Goal: Task Accomplishment & Management: Complete application form

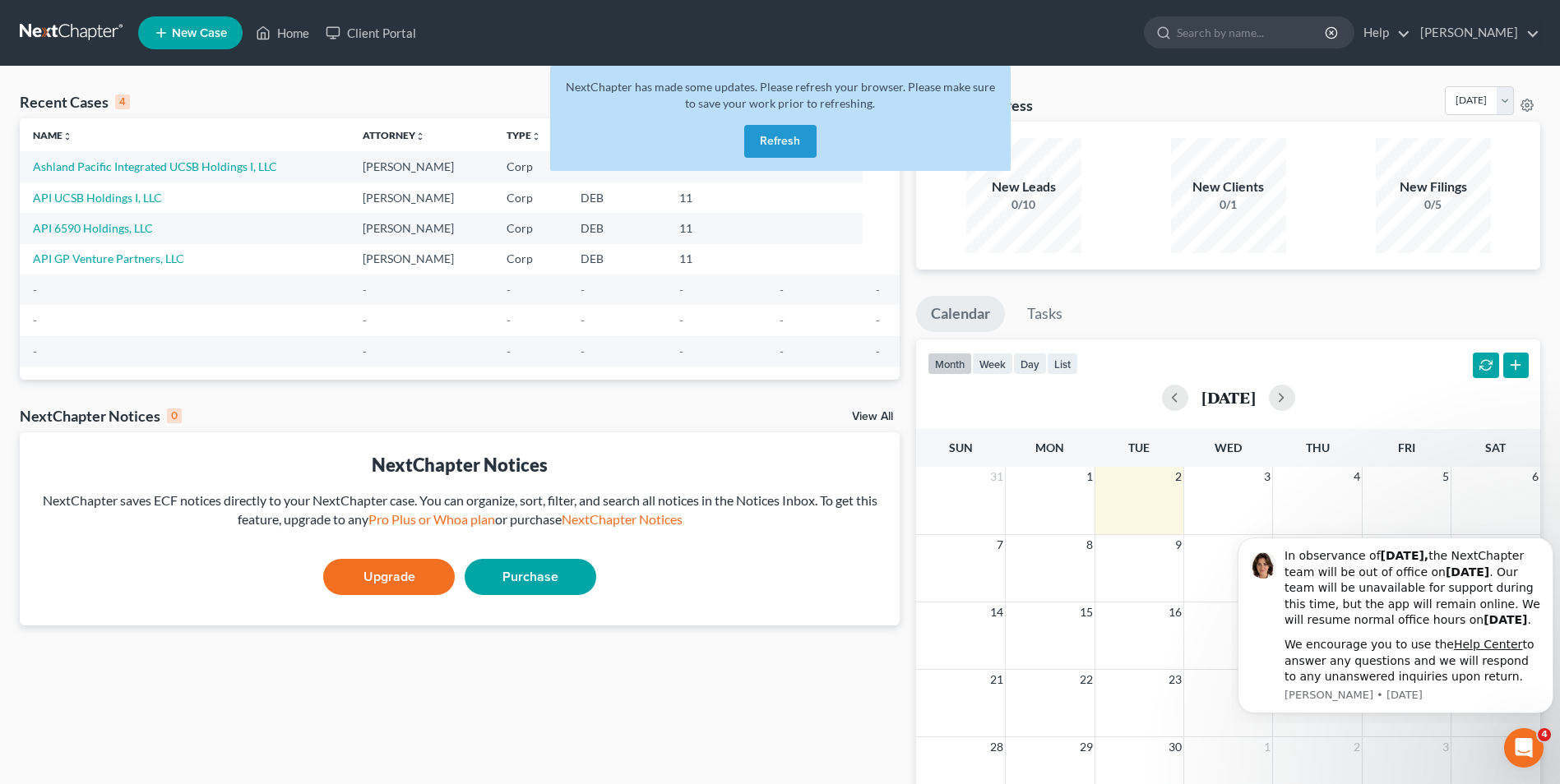
click at [799, 137] on button "Refresh" at bounding box center [780, 141] width 72 height 33
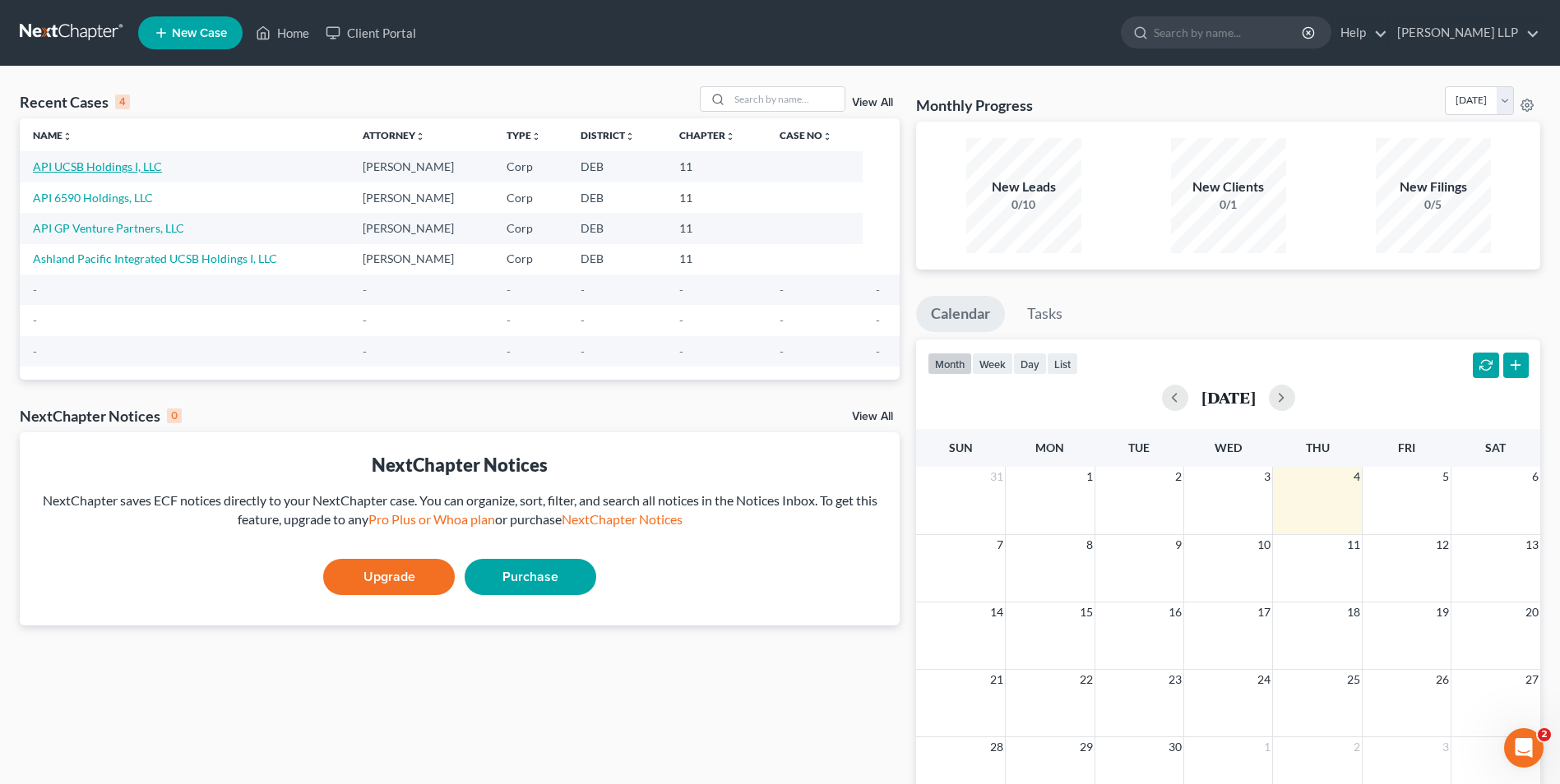
click at [72, 165] on link "API UCSB Holdings I, LLC" at bounding box center [98, 166] width 129 height 14
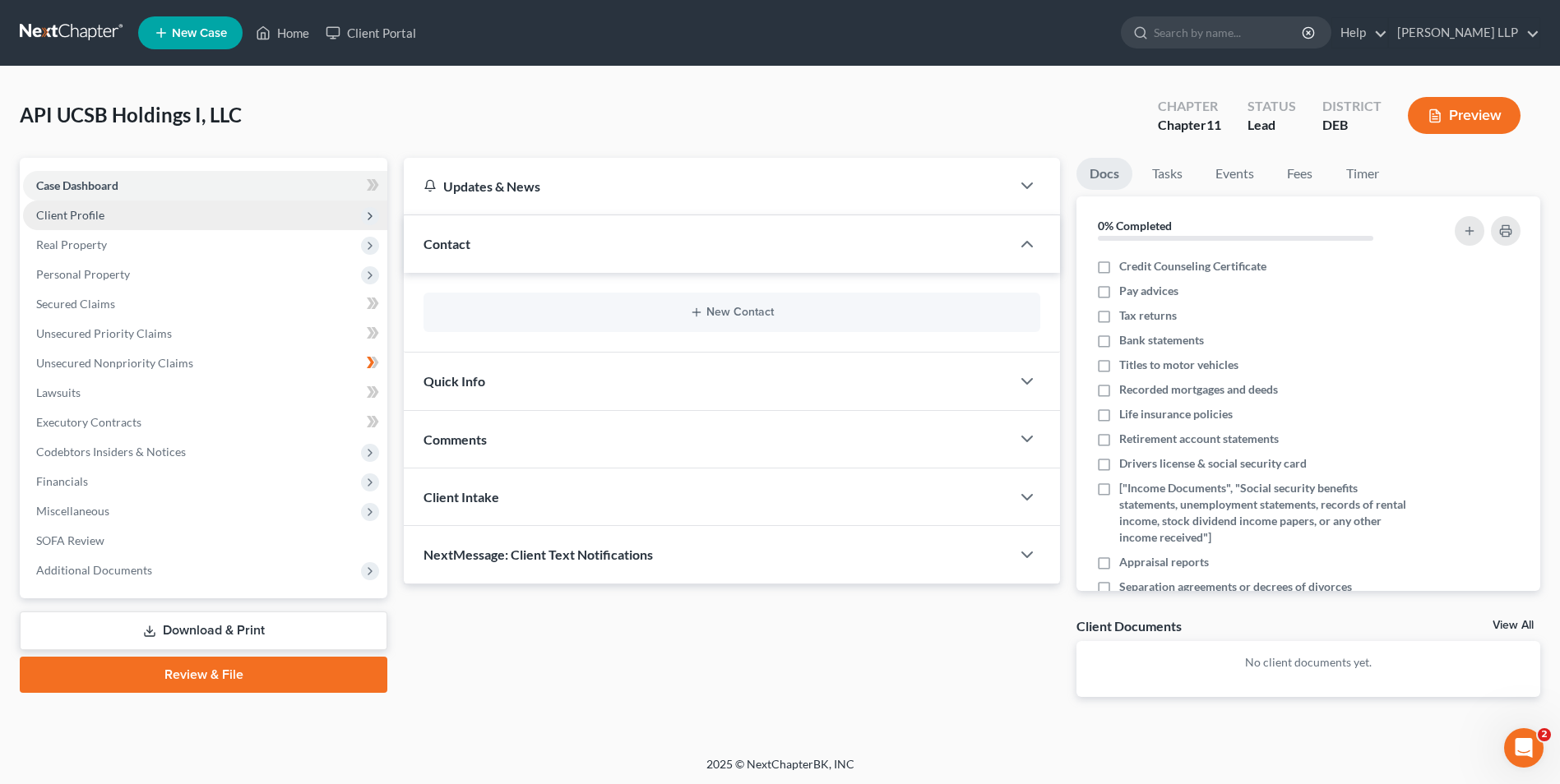
click at [82, 216] on span "Client Profile" at bounding box center [70, 215] width 68 height 14
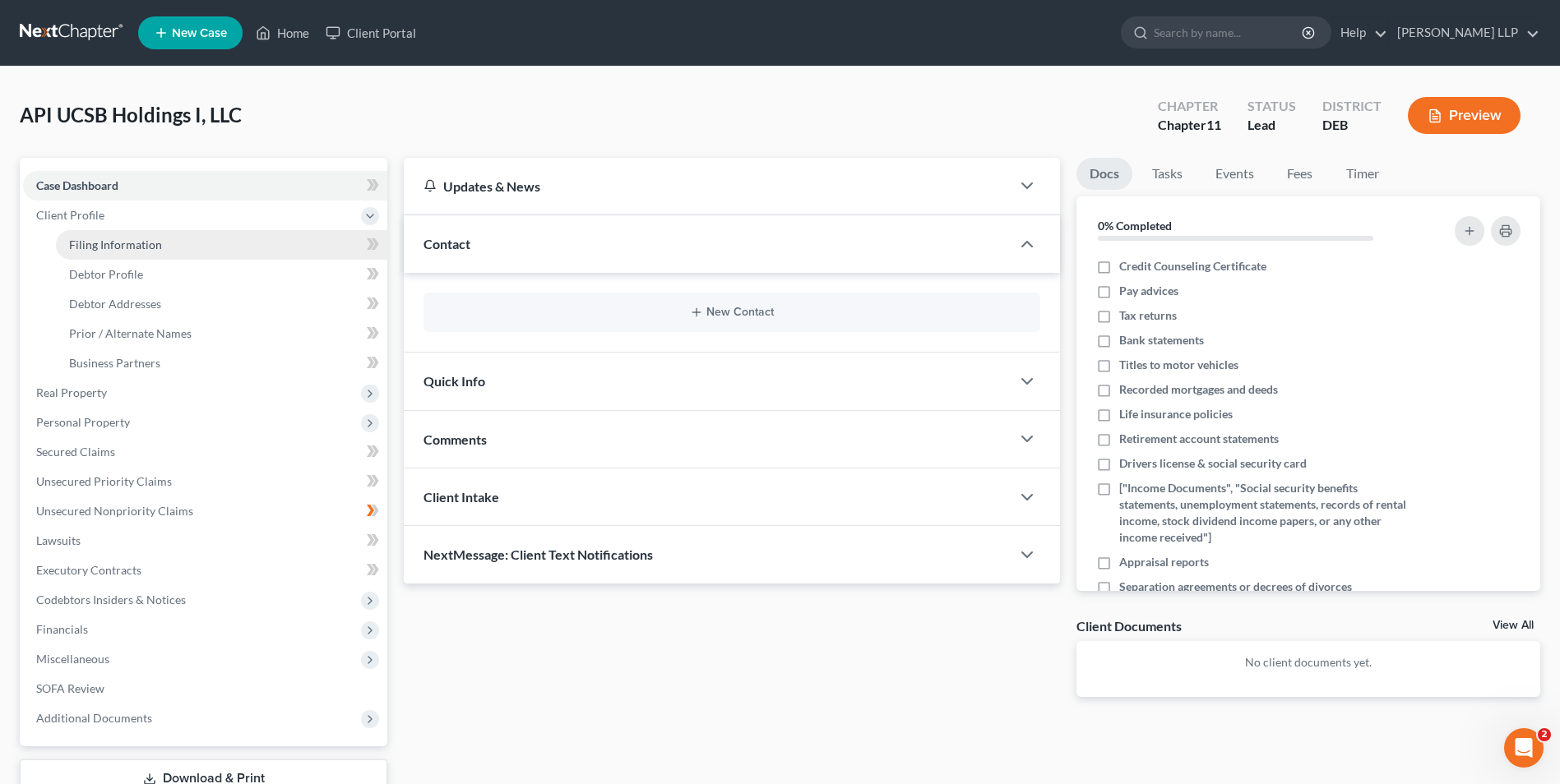
click at [90, 243] on span "Filing Information" at bounding box center [115, 244] width 93 height 14
select select "3"
select select "1"
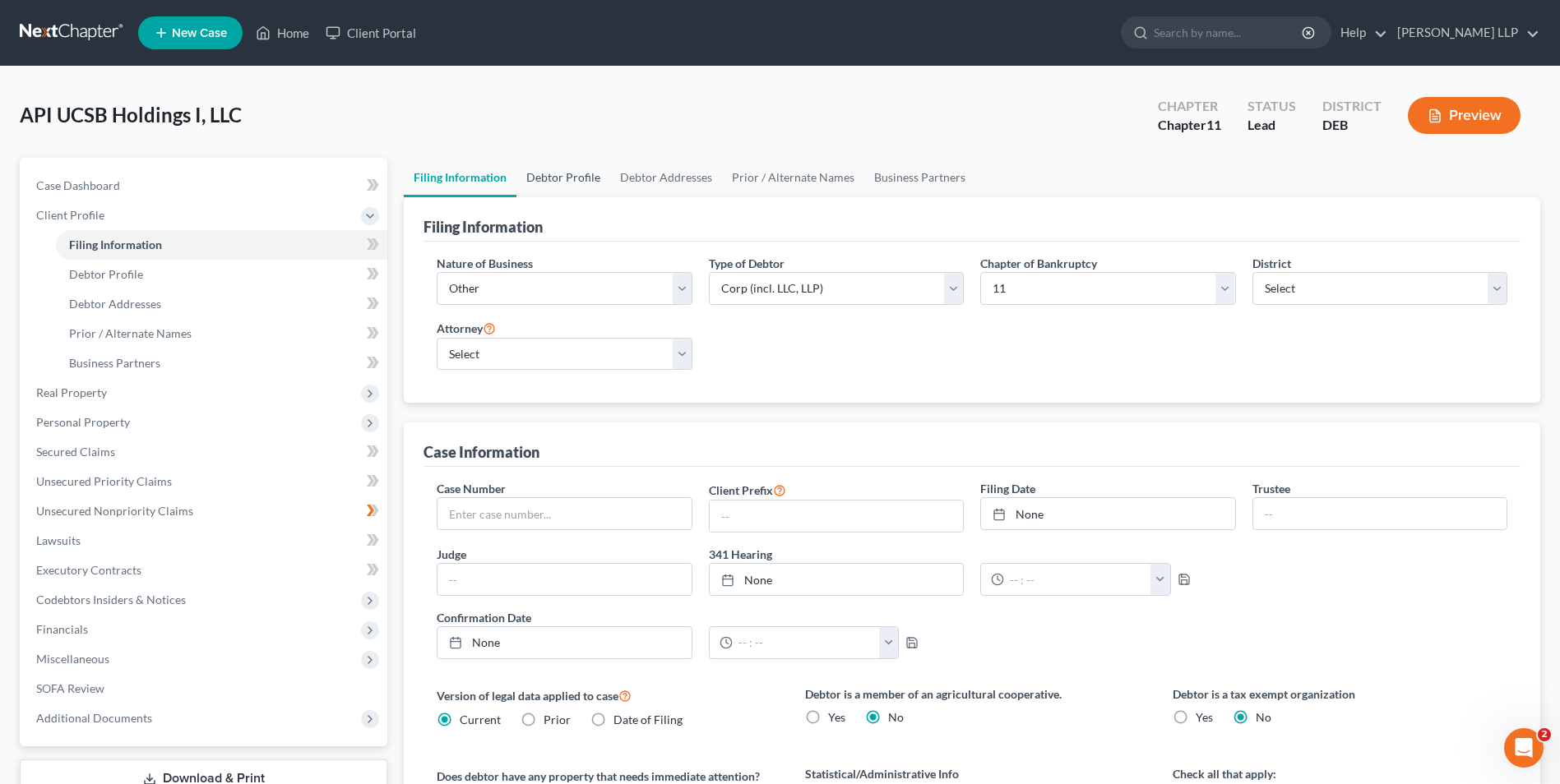
click at [578, 179] on link "Debtor Profile" at bounding box center [564, 177] width 94 height 40
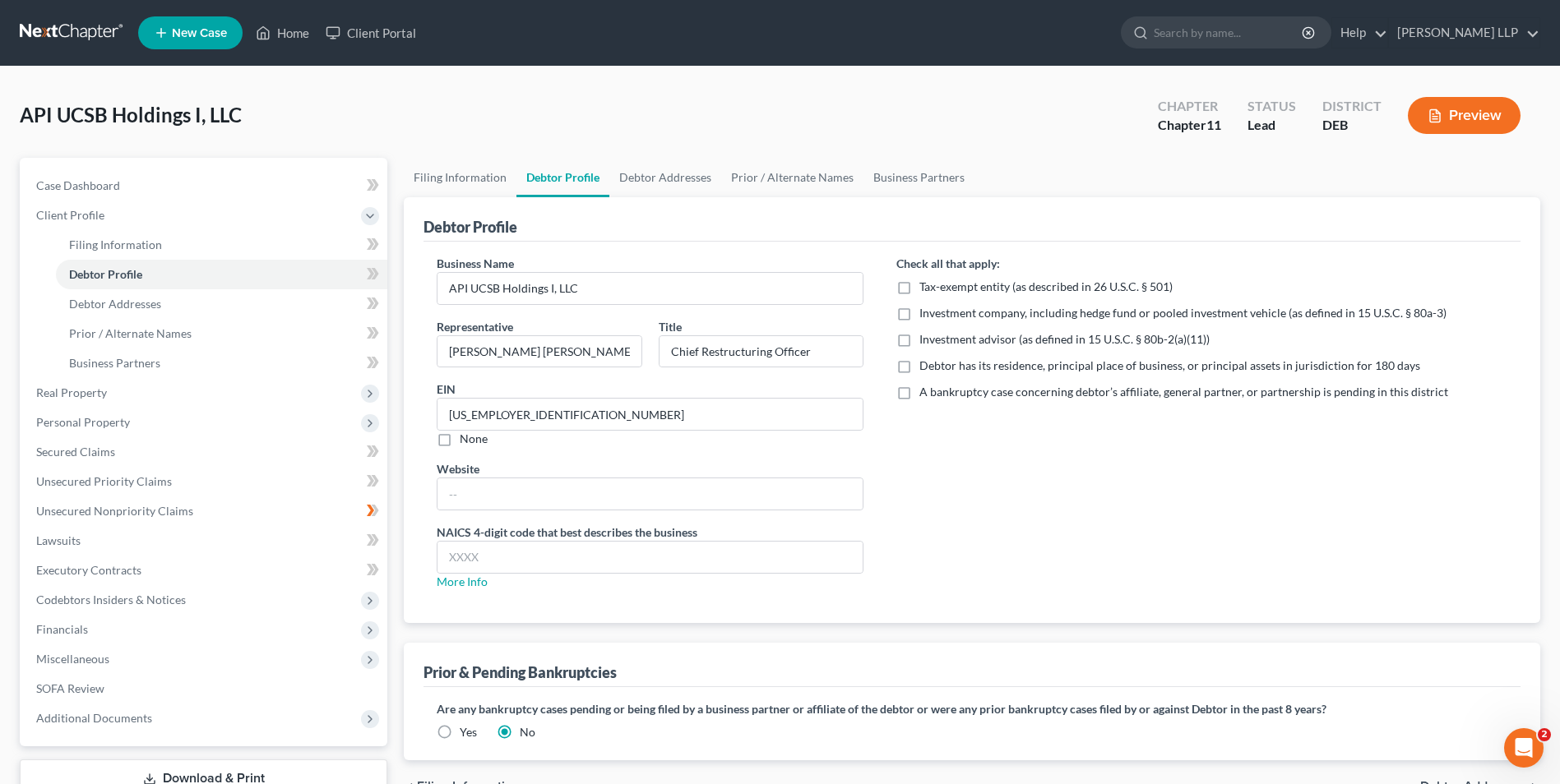
click at [185, 29] on span "New Case" at bounding box center [199, 32] width 55 height 12
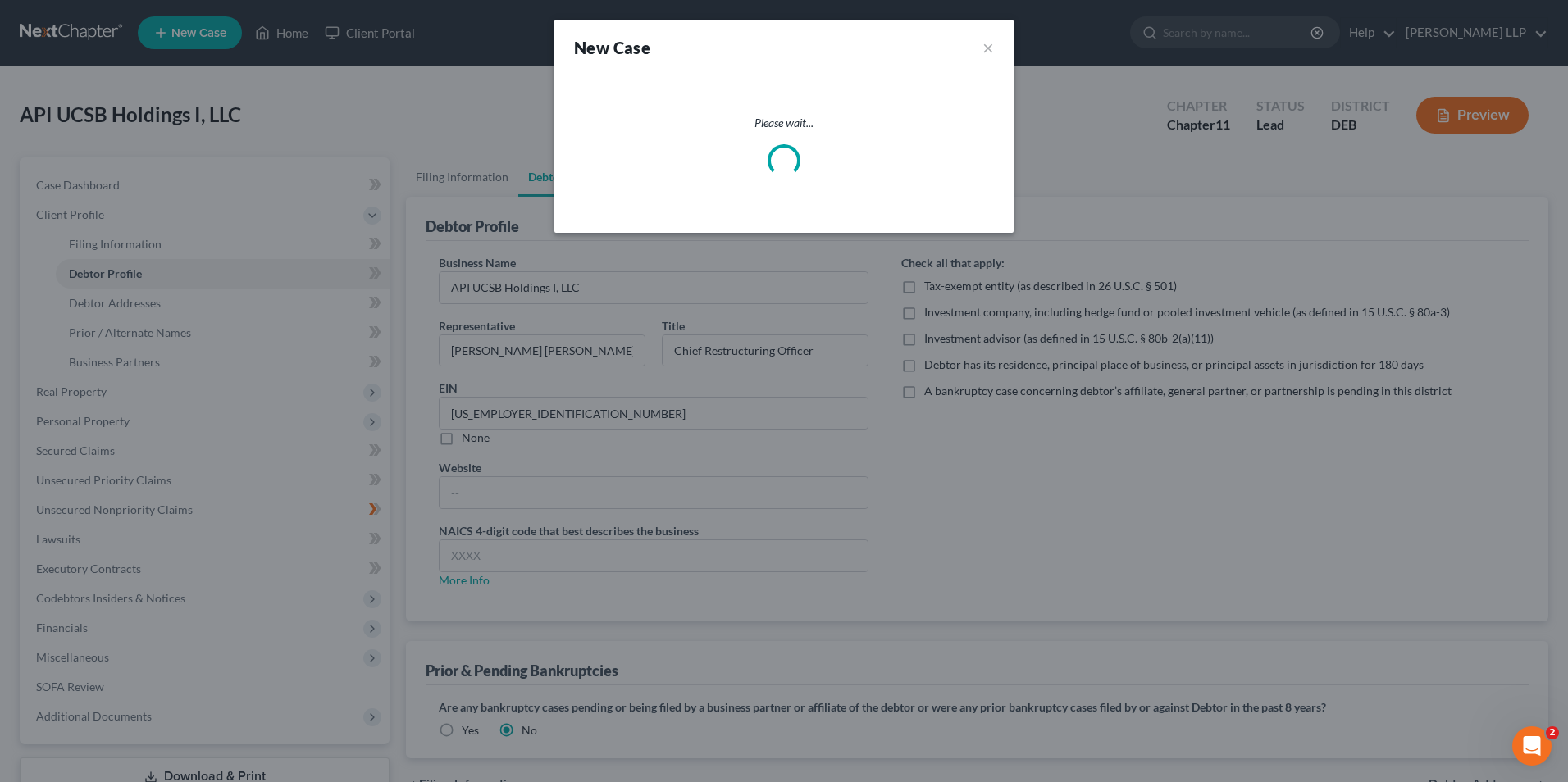
select select "13"
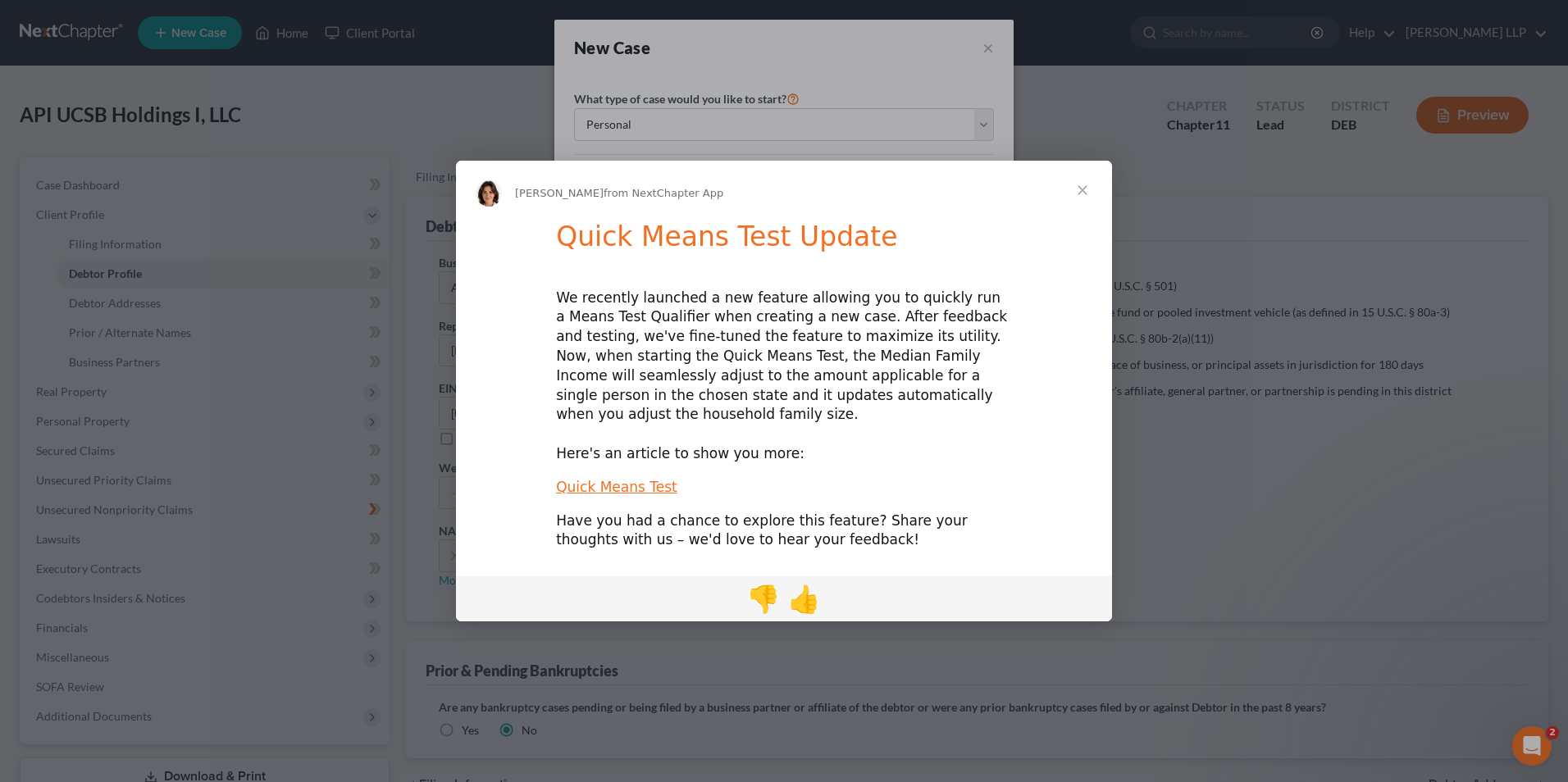
click at [1089, 198] on span "Close" at bounding box center [1083, 190] width 59 height 59
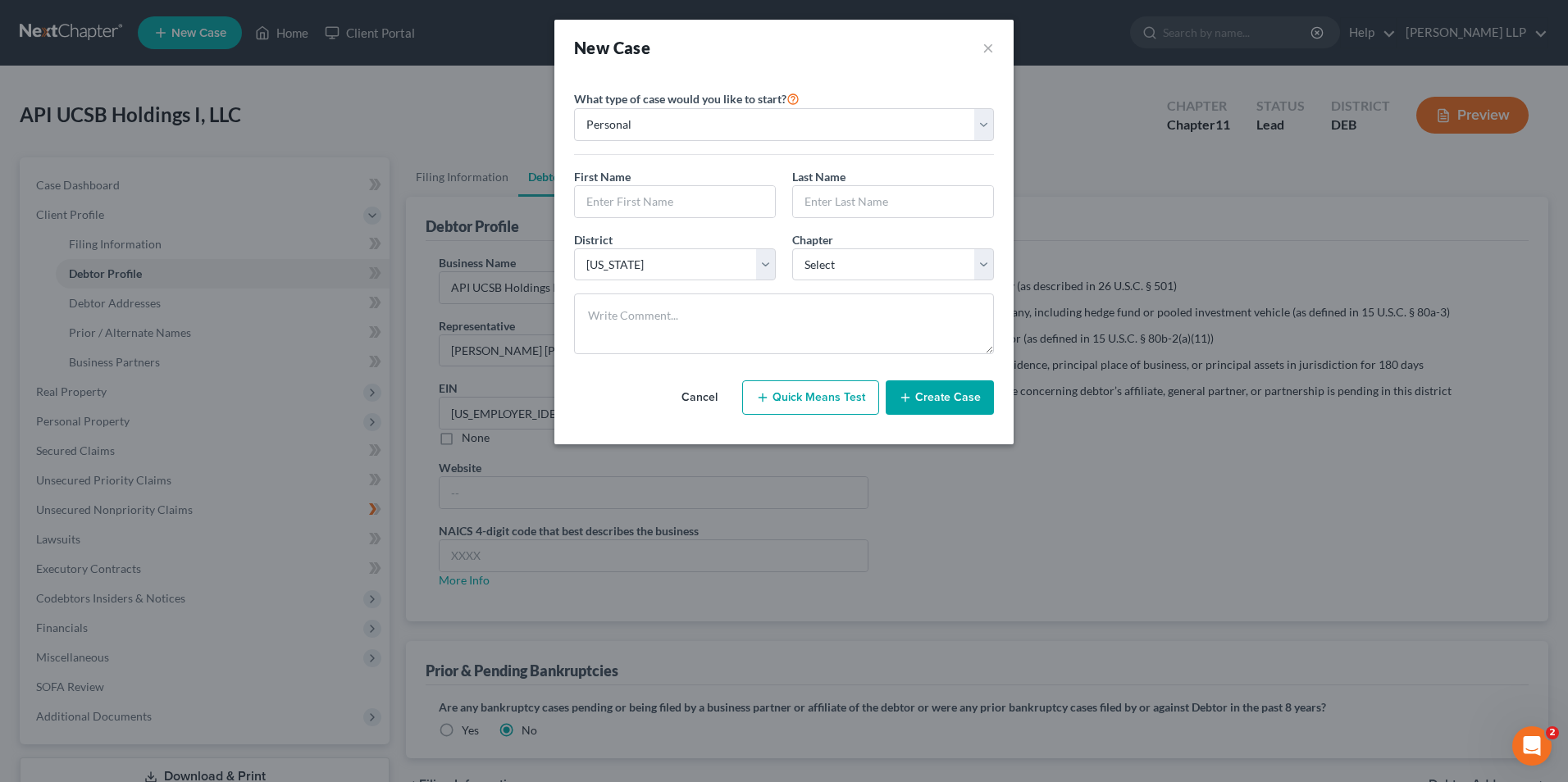
click at [695, 393] on button "Cancel" at bounding box center [699, 397] width 72 height 33
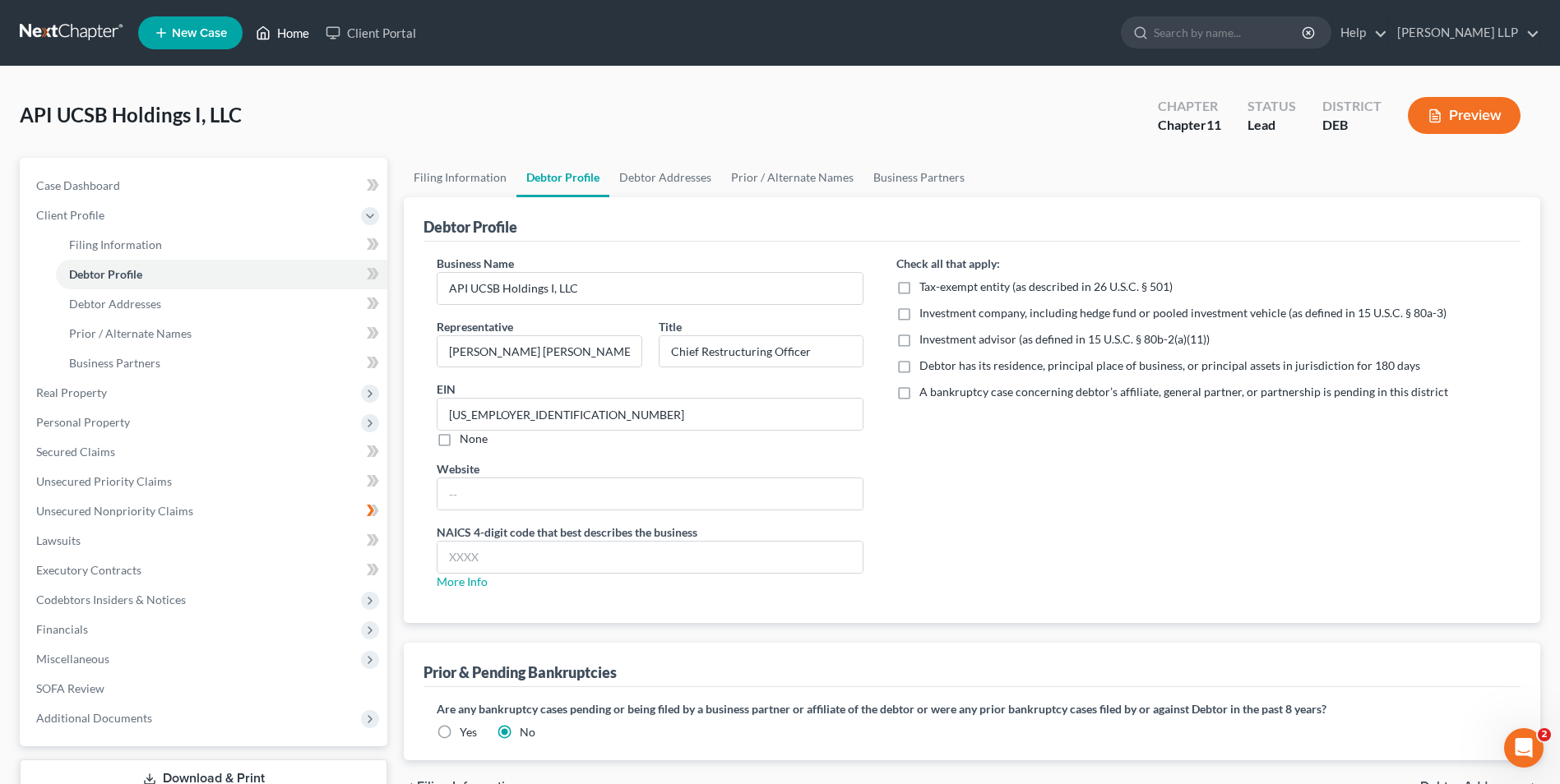
click at [288, 35] on link "Home" at bounding box center [282, 33] width 70 height 30
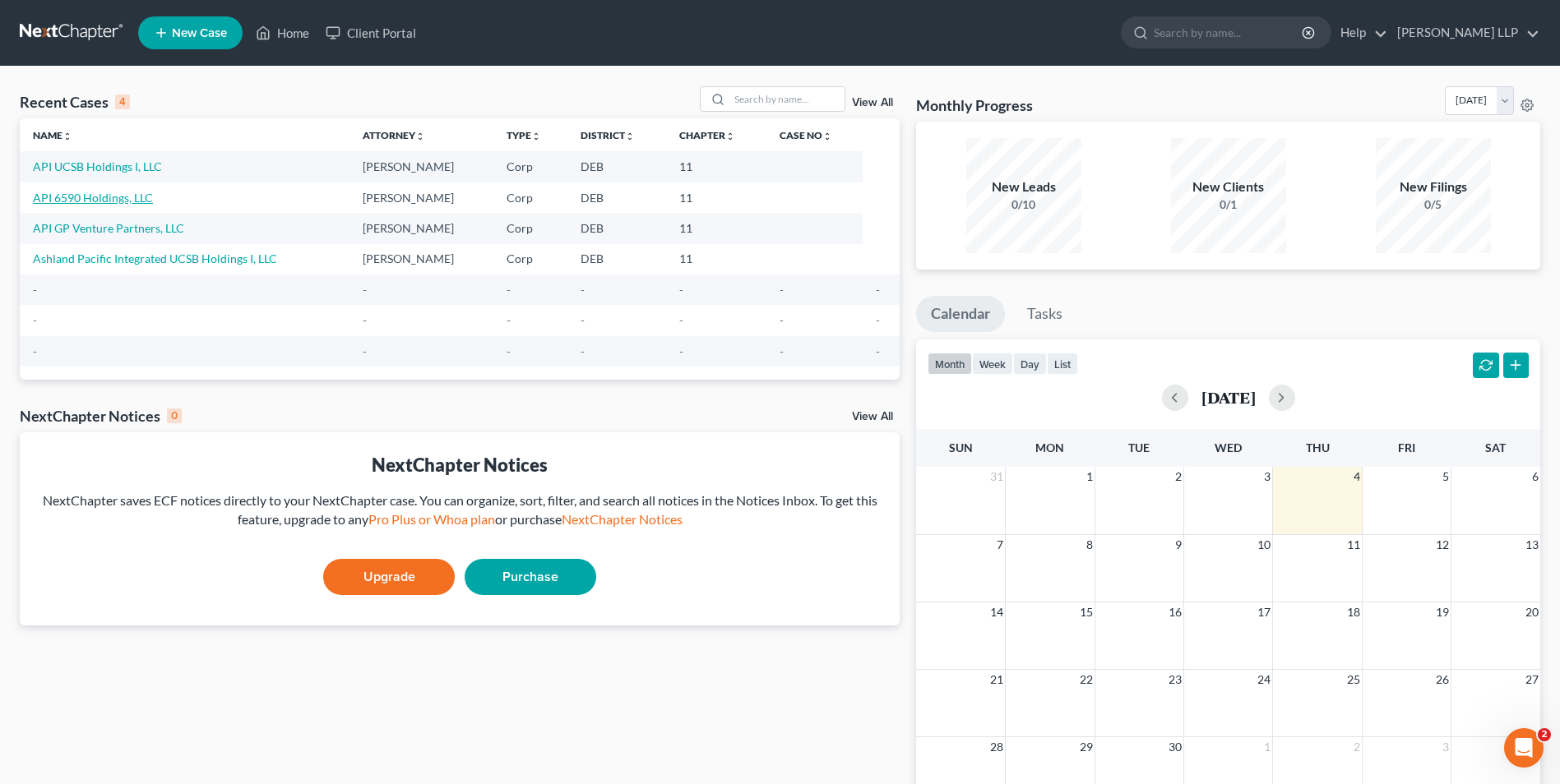
click at [128, 195] on link "API 6590 Holdings, LLC" at bounding box center [93, 197] width 120 height 14
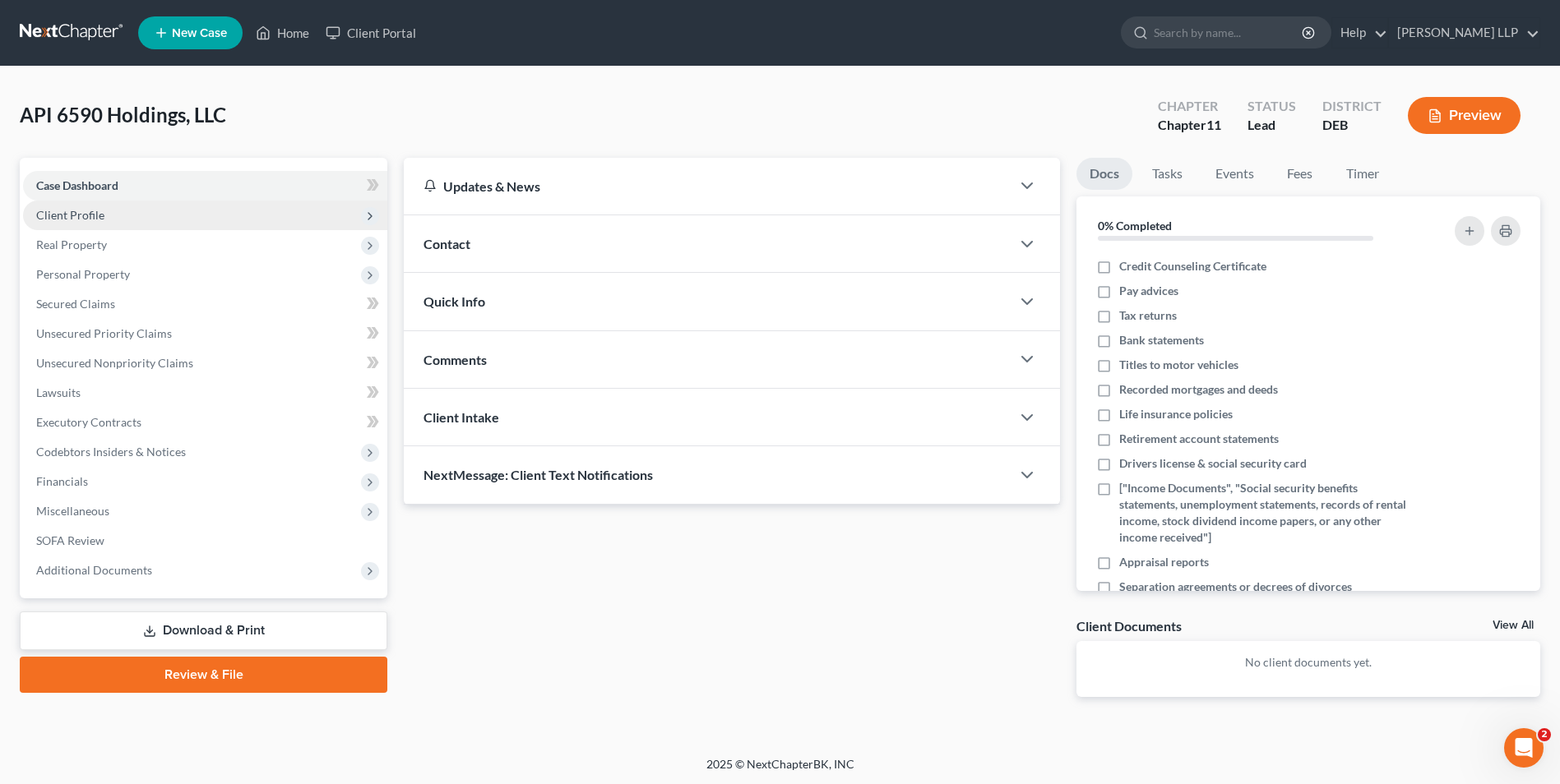
click at [86, 217] on span "Client Profile" at bounding box center [70, 215] width 68 height 14
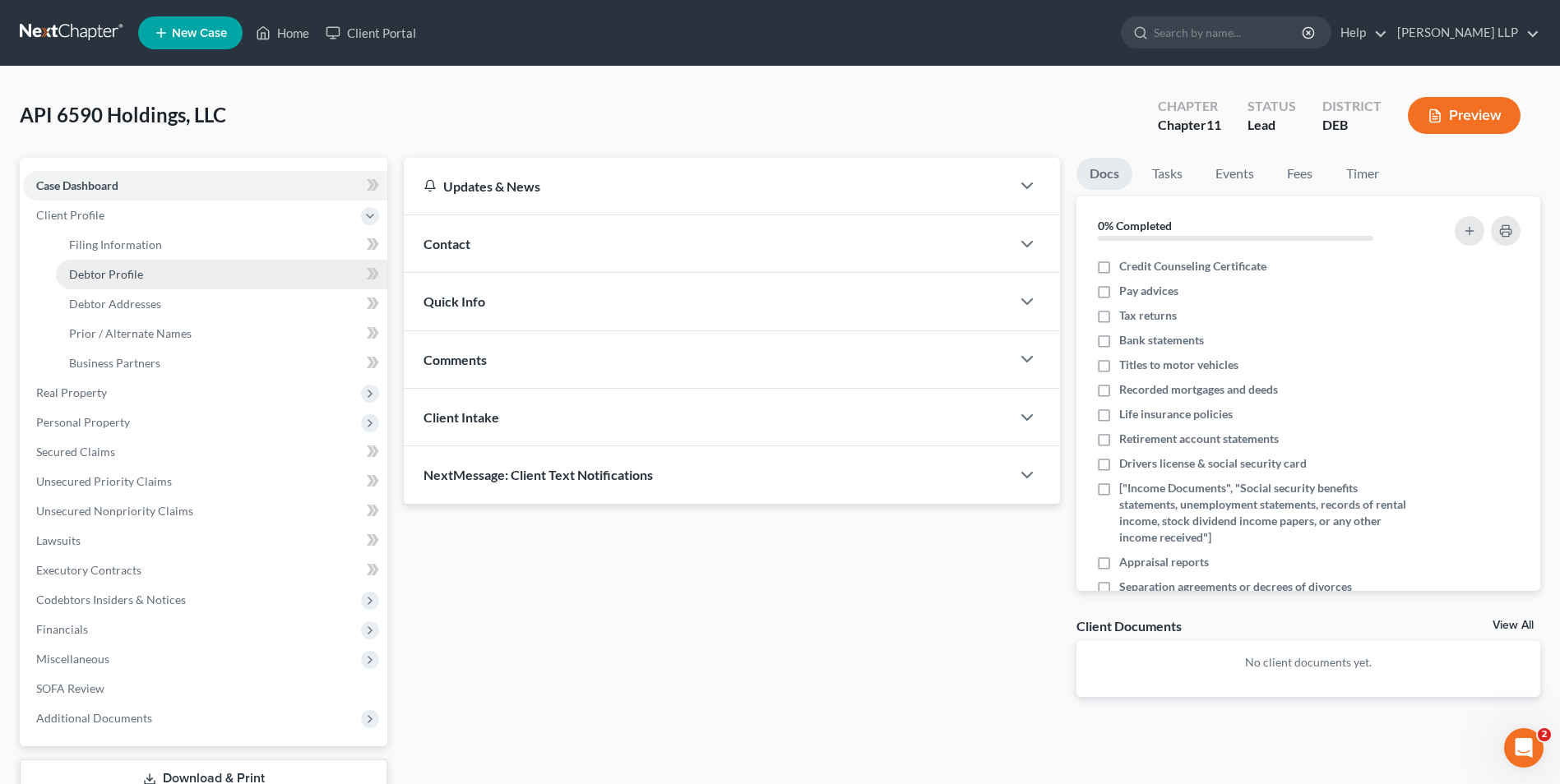
click at [117, 268] on span "Debtor Profile" at bounding box center [106, 274] width 74 height 14
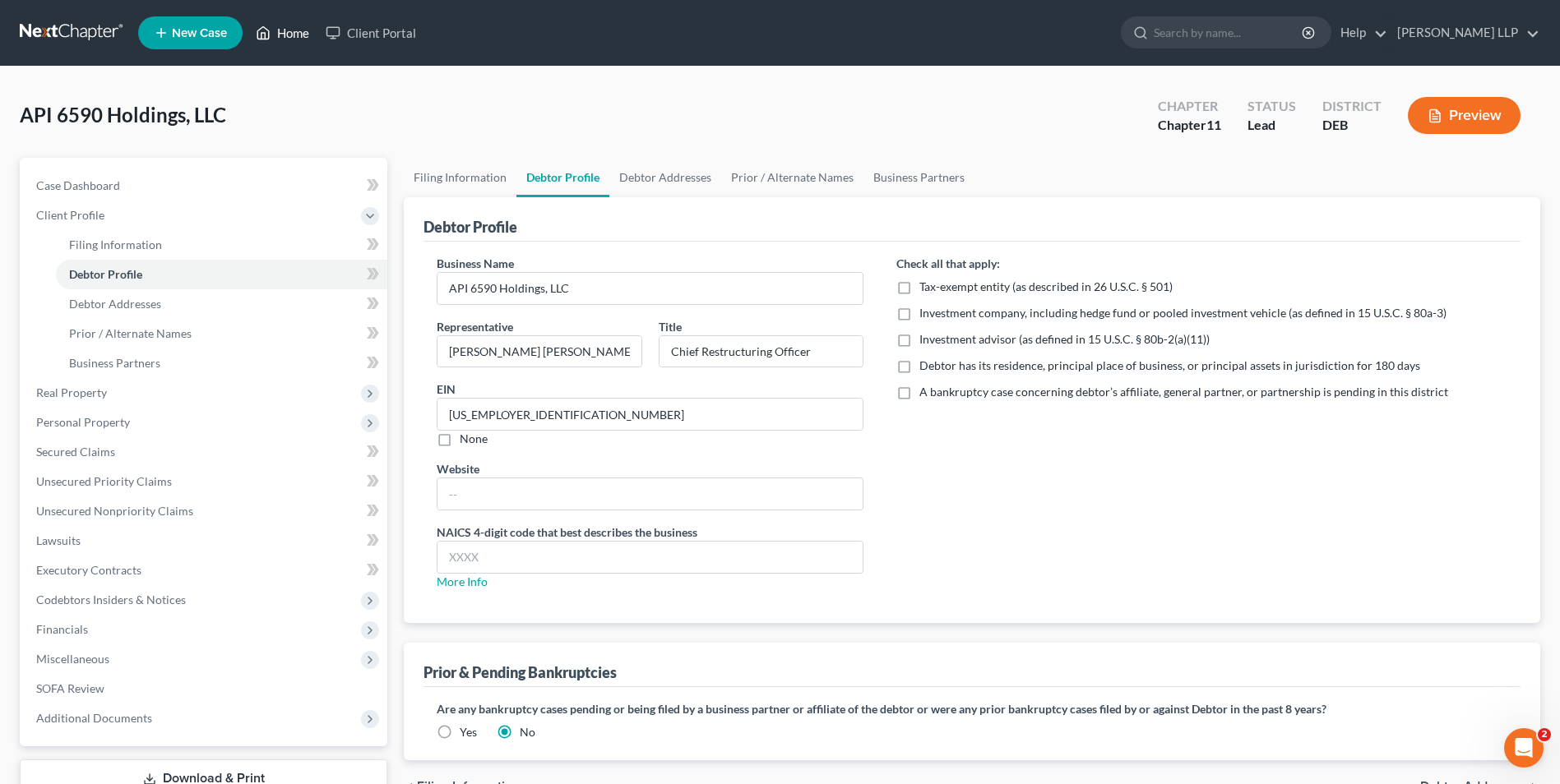
click at [278, 33] on link "Home" at bounding box center [282, 33] width 70 height 30
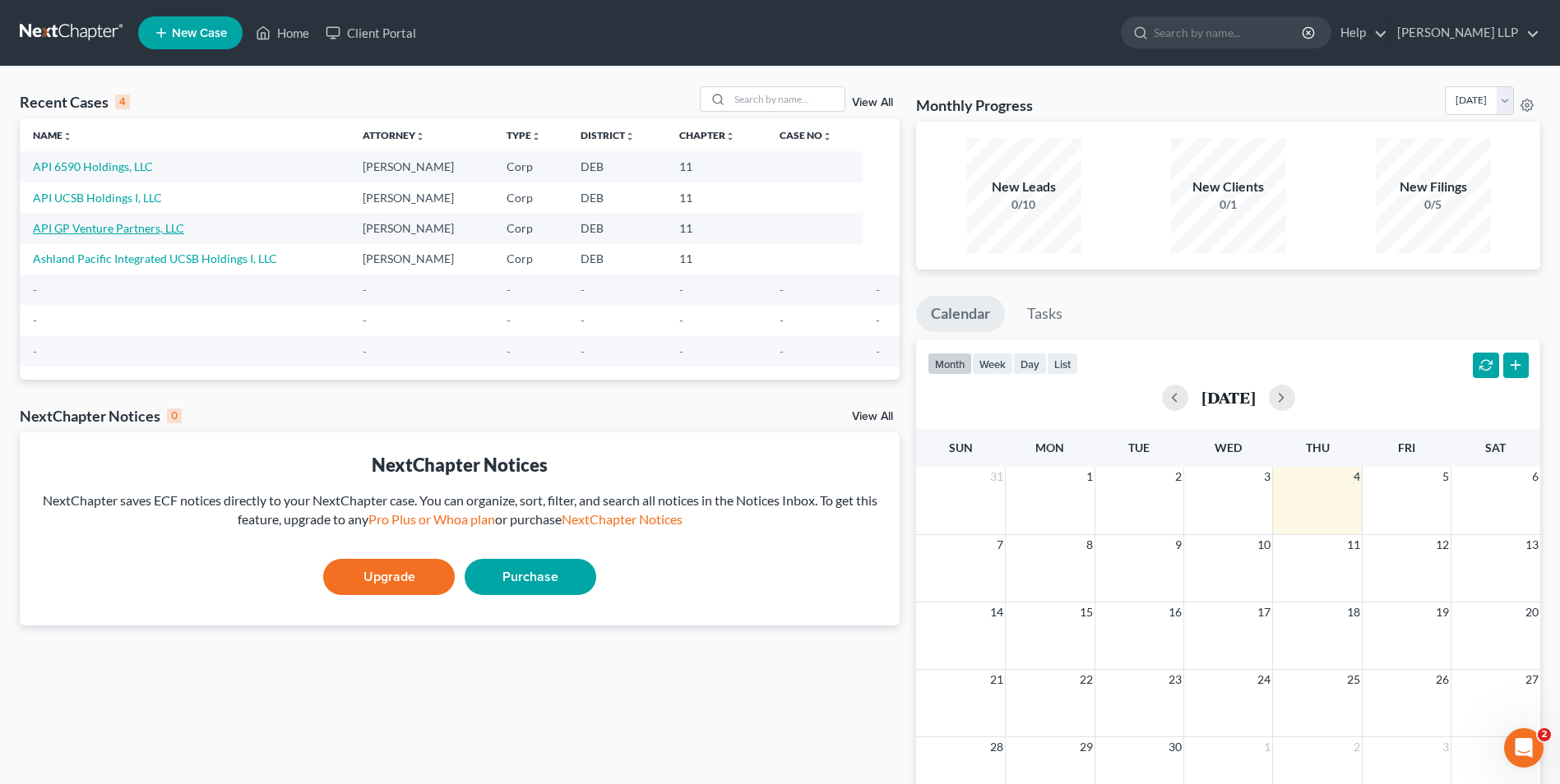
click at [153, 224] on link "API GP Venture Partners, LLC" at bounding box center [109, 228] width 151 height 14
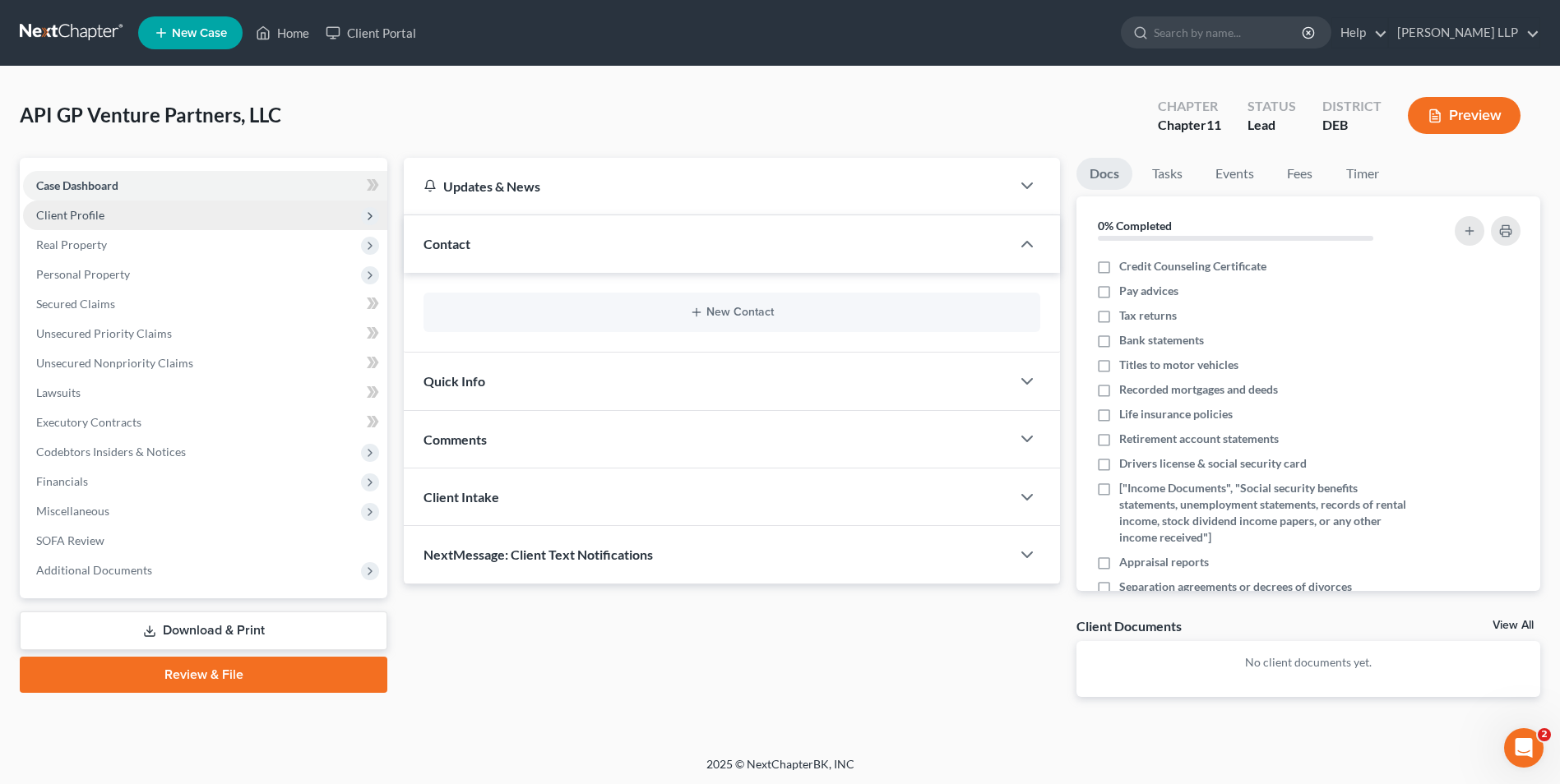
click at [82, 215] on span "Client Profile" at bounding box center [70, 215] width 68 height 14
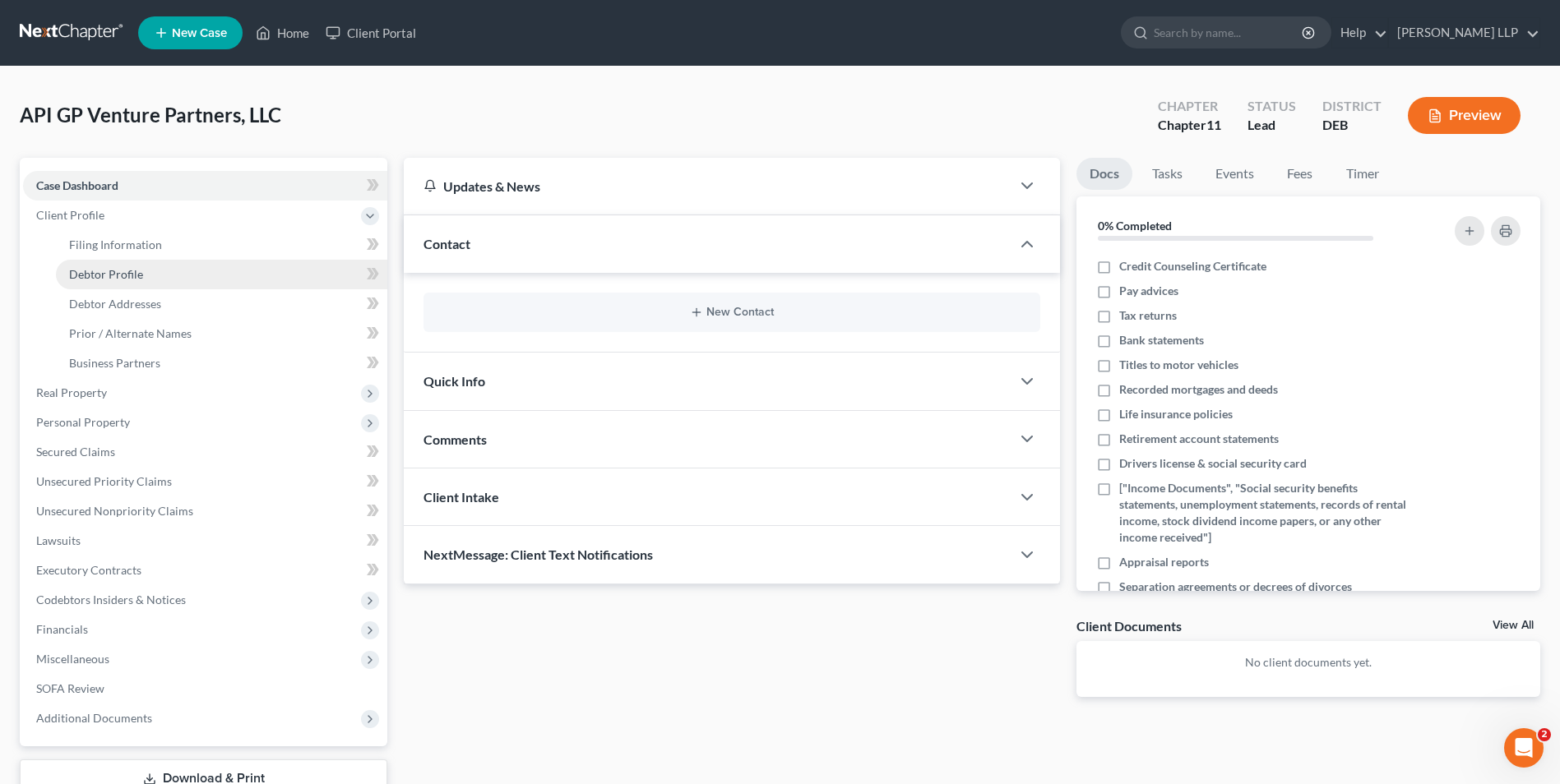
click at [89, 267] on span "Debtor Profile" at bounding box center [106, 274] width 74 height 14
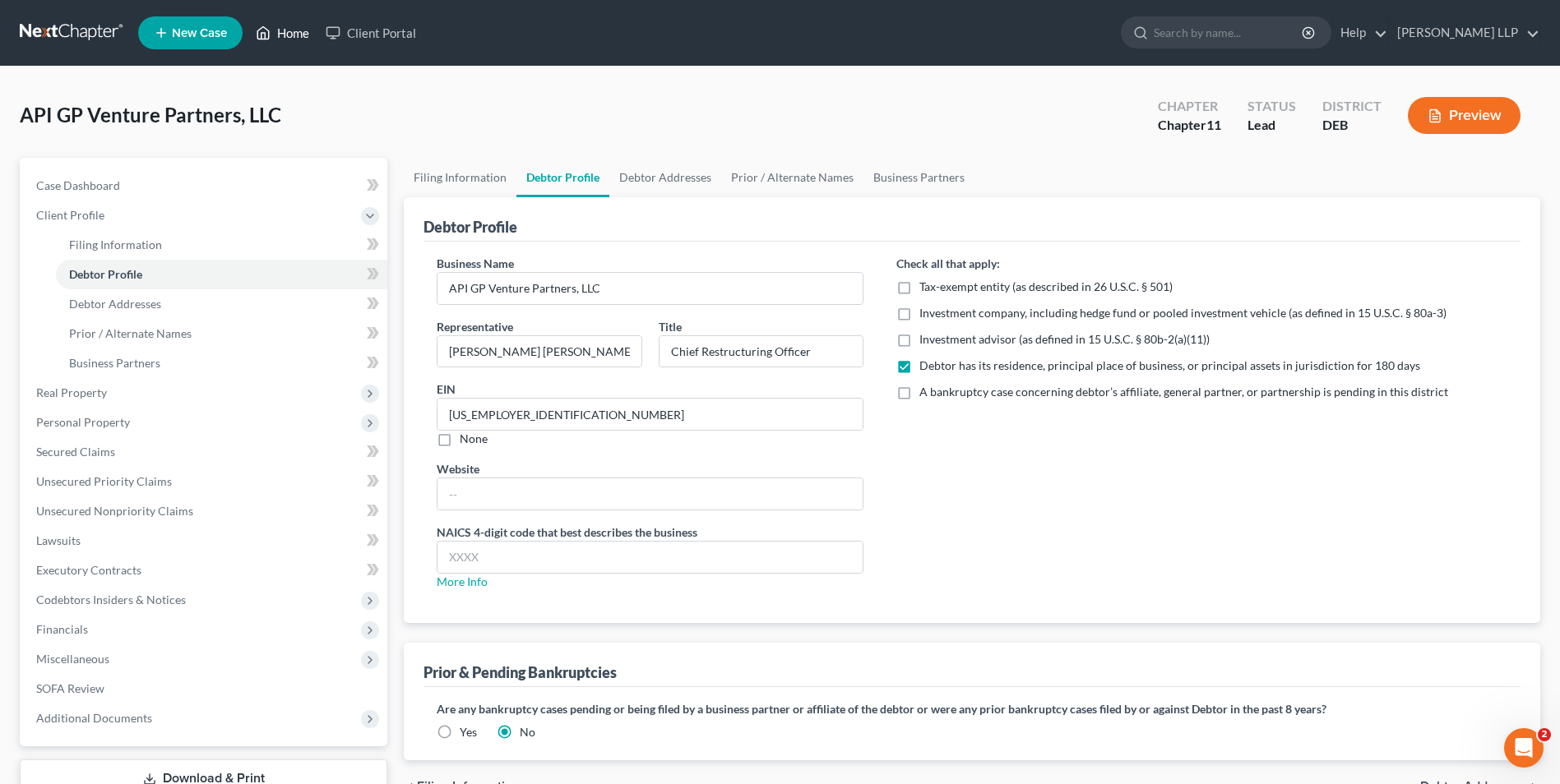
click at [268, 30] on icon at bounding box center [264, 32] width 11 height 12
